Goal: Transaction & Acquisition: Purchase product/service

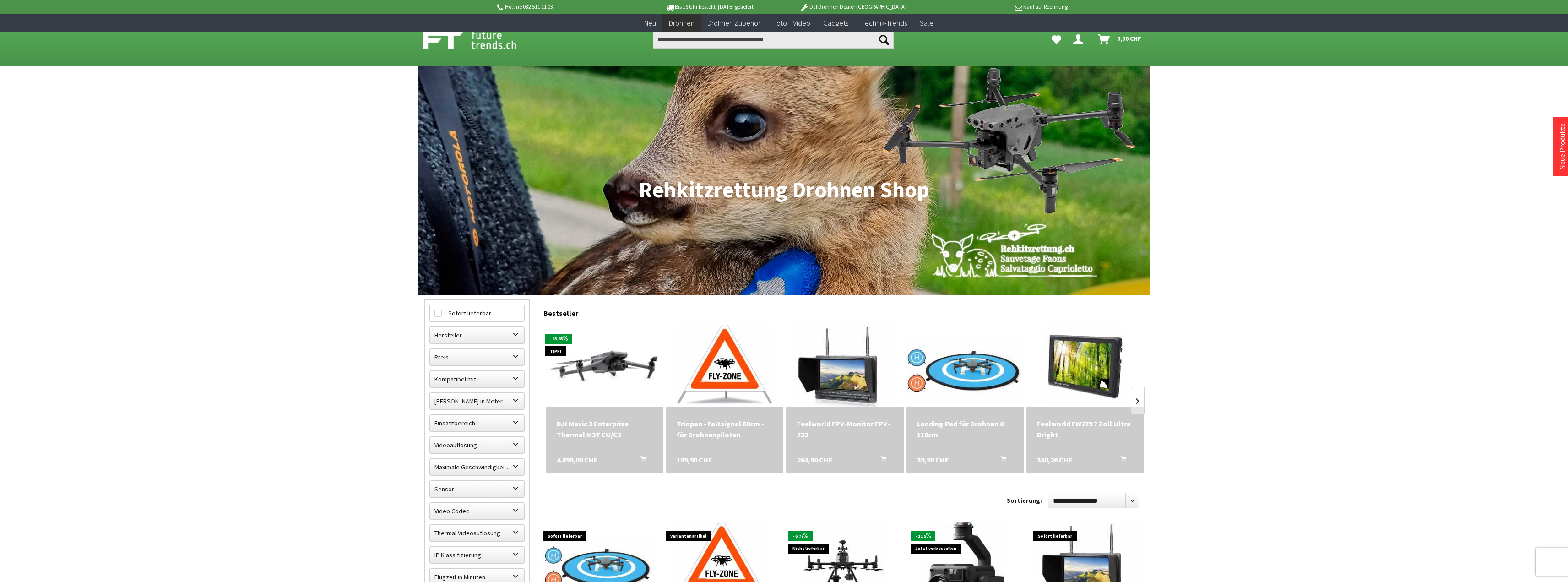
scroll to position [229, 0]
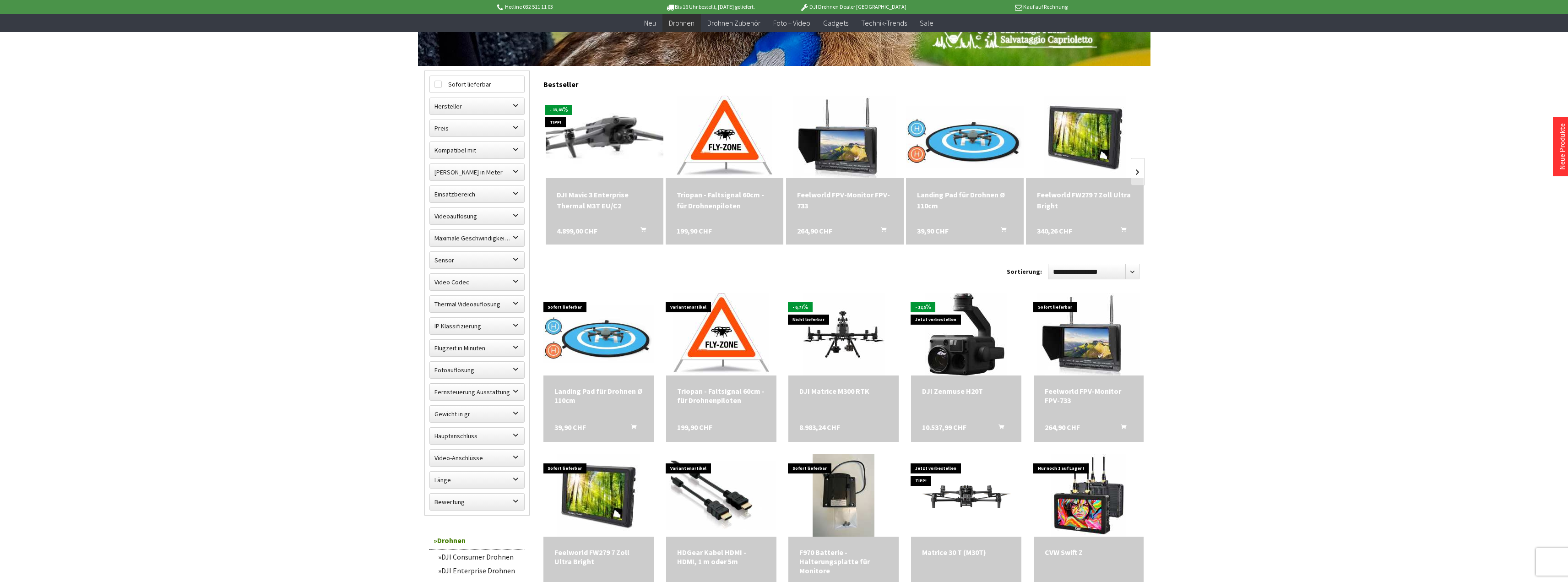
click at [605, 136] on img at bounding box center [604, 137] width 165 height 104
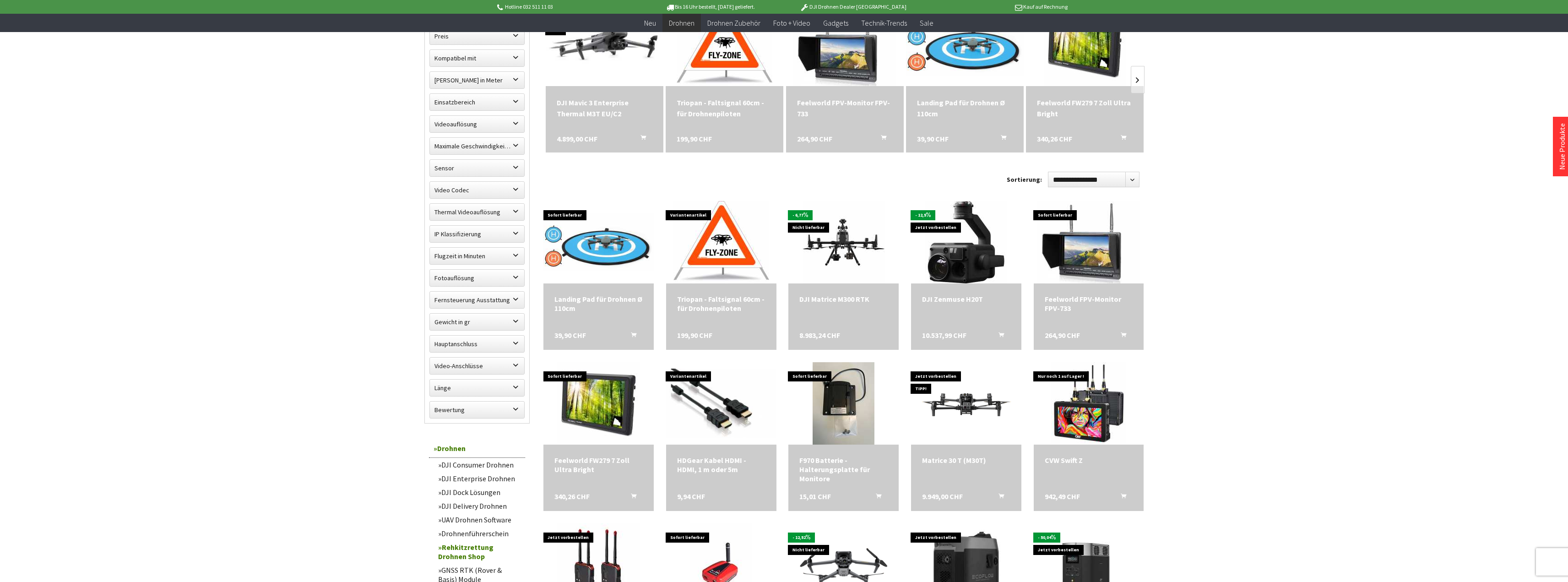
scroll to position [46, 0]
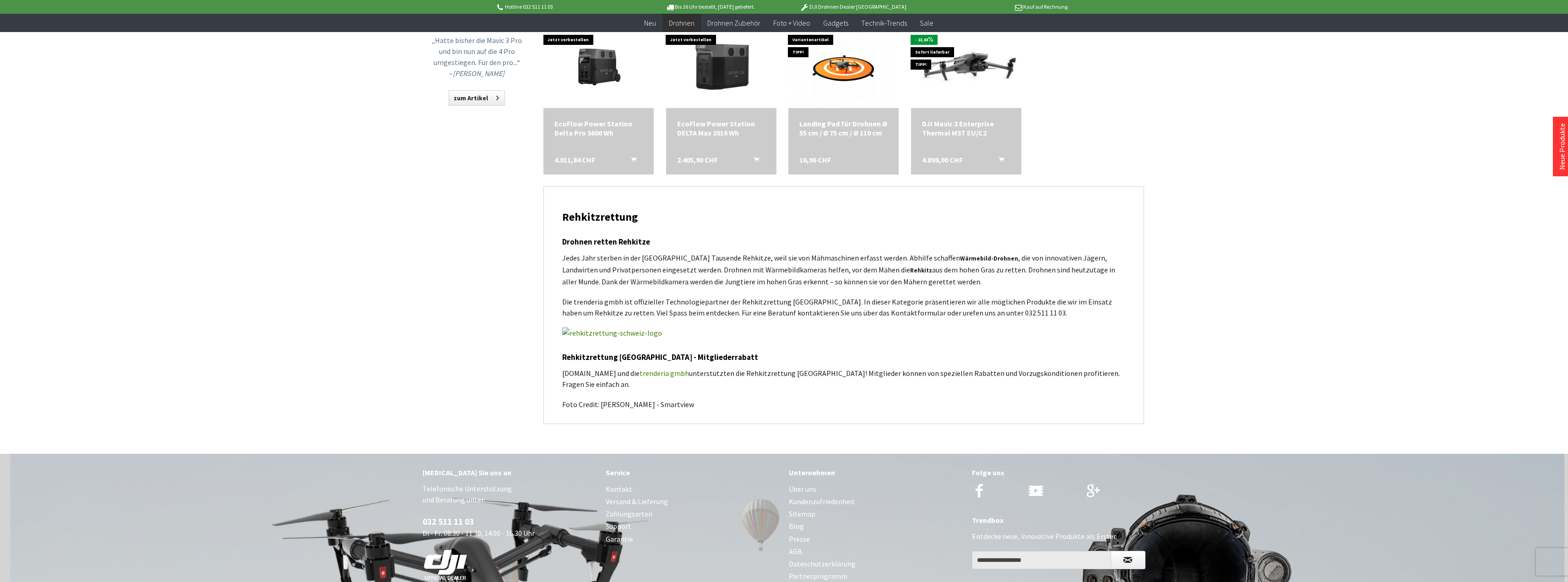
scroll to position [1008, 0]
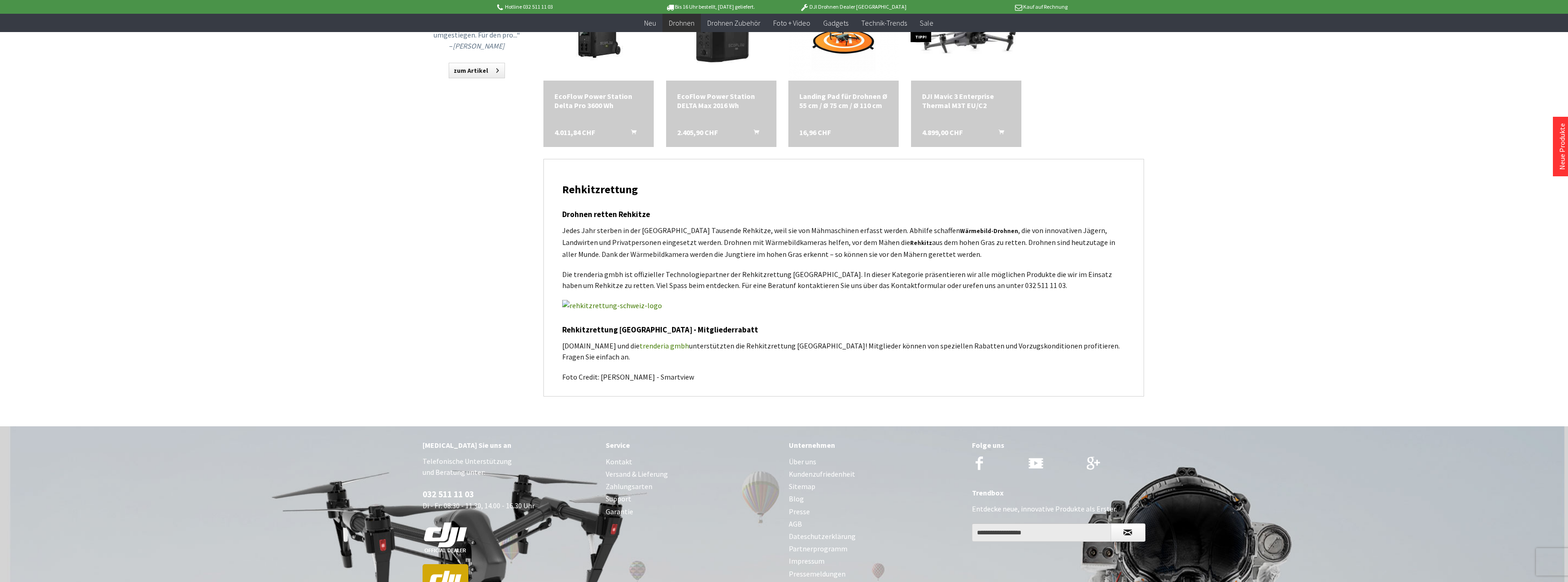
click at [643, 308] on img at bounding box center [612, 306] width 100 height 11
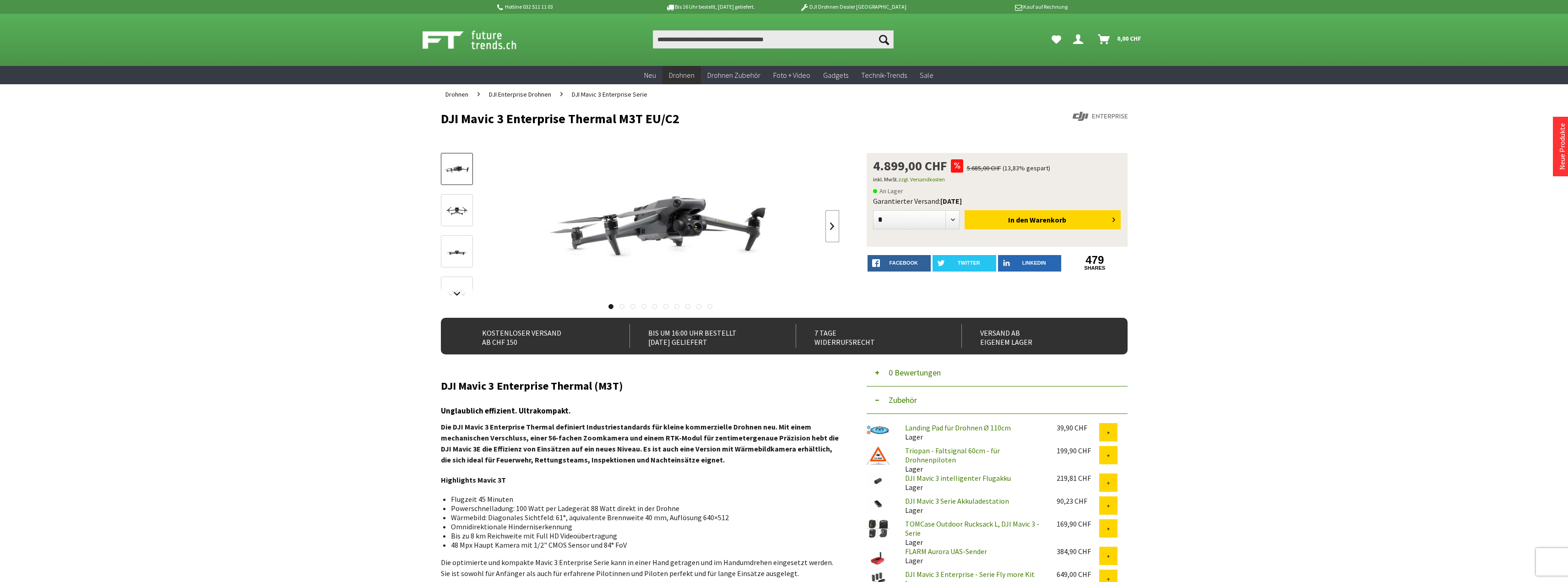
click at [832, 221] on link at bounding box center [832, 226] width 14 height 32
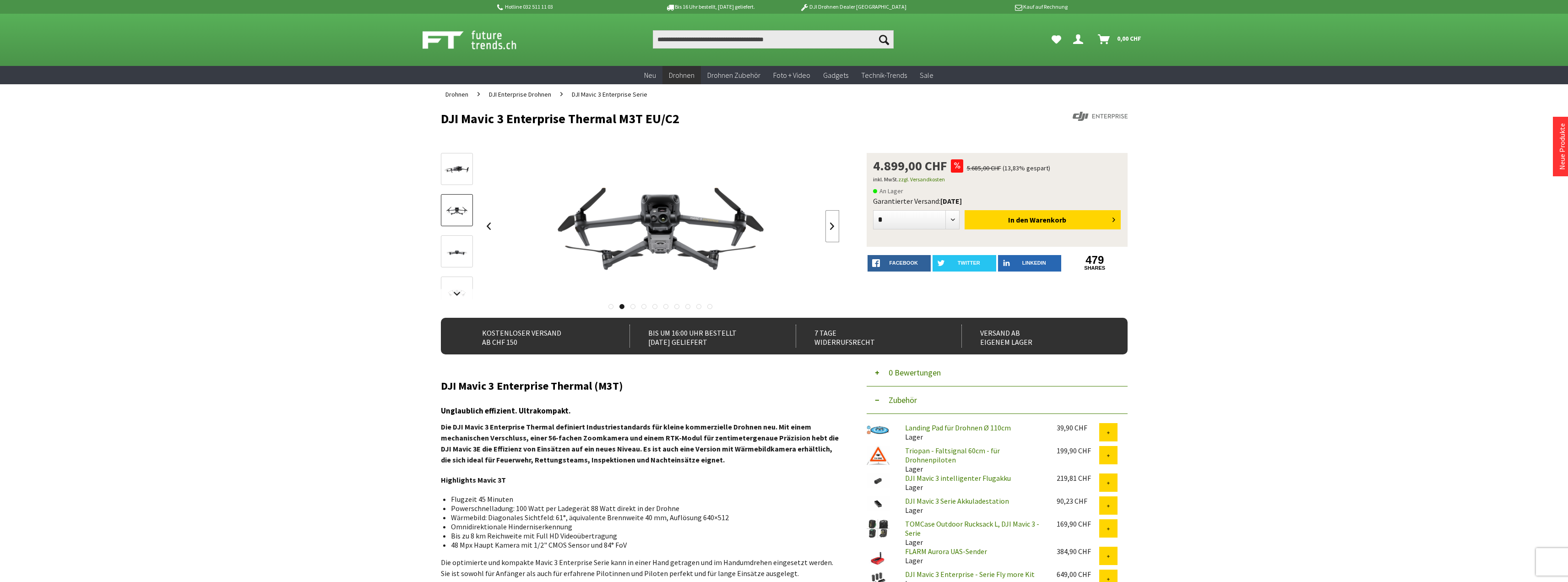
click at [832, 223] on link at bounding box center [832, 226] width 14 height 32
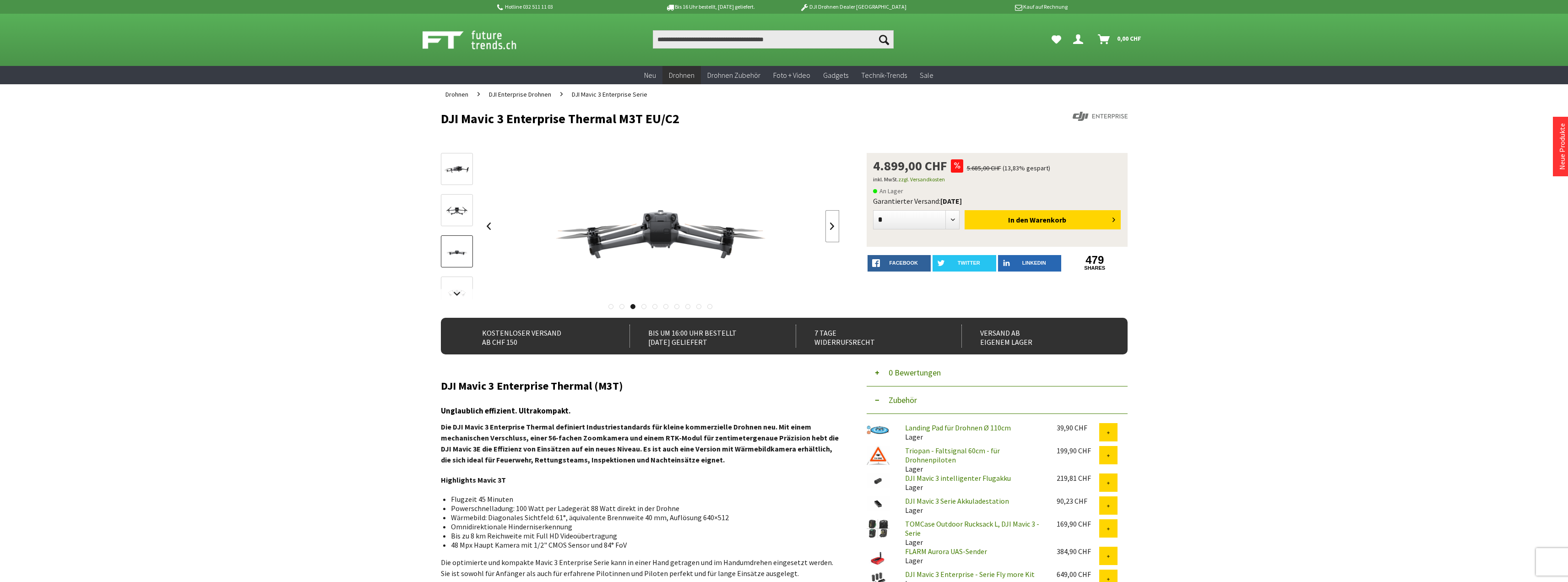
click at [827, 230] on link at bounding box center [832, 226] width 14 height 32
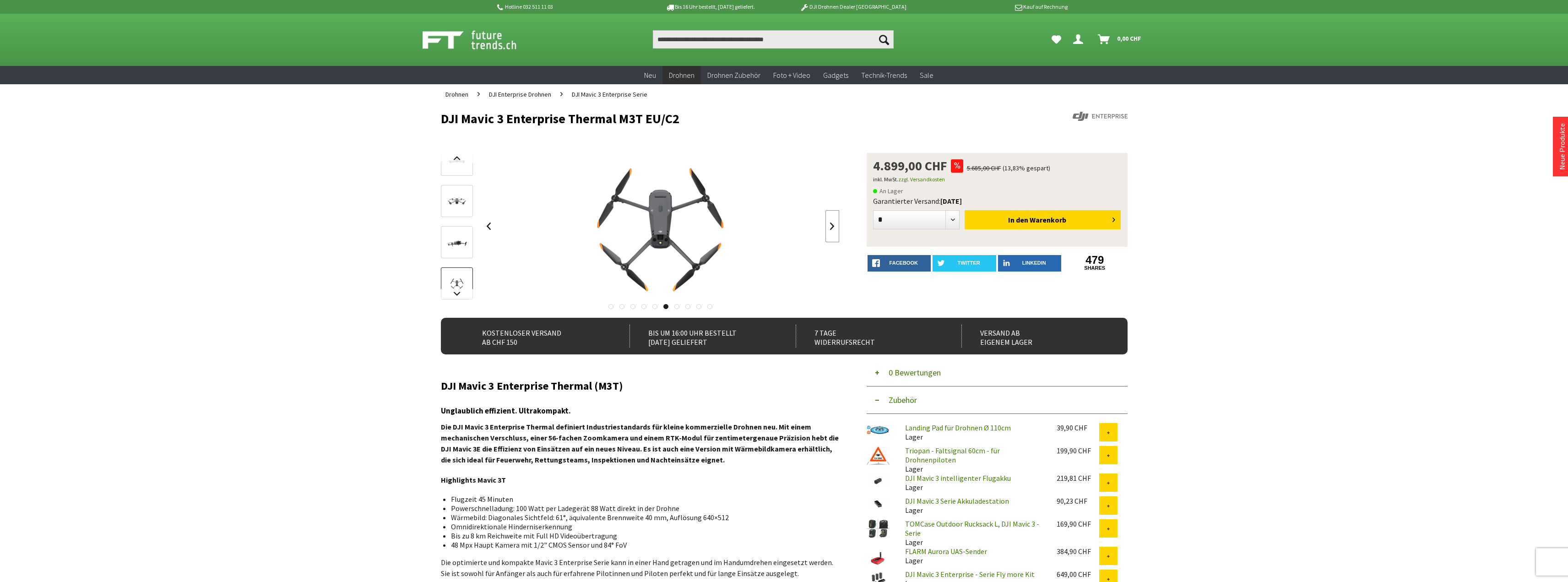
click at [827, 230] on link at bounding box center [832, 226] width 14 height 32
